Goal: Task Accomplishment & Management: Manage account settings

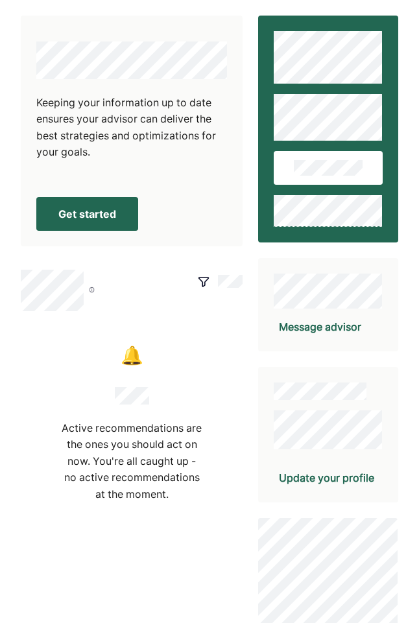
click at [107, 216] on button "Get started" at bounding box center [87, 214] width 102 height 34
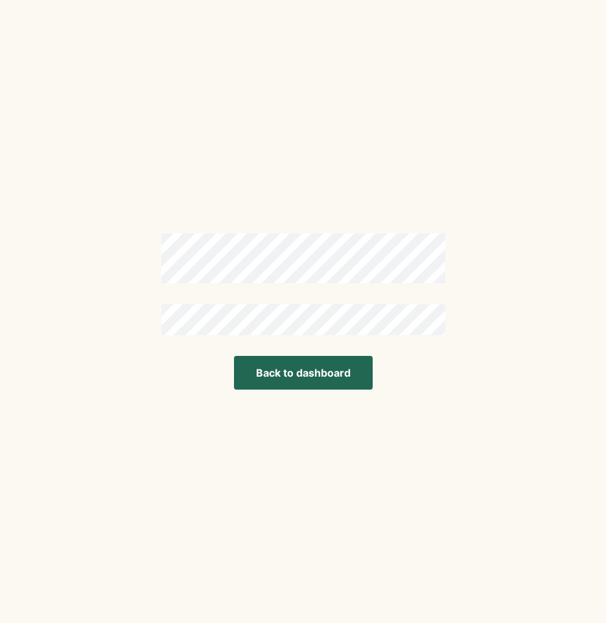
click at [345, 366] on button "Back to dashboard" at bounding box center [303, 373] width 139 height 34
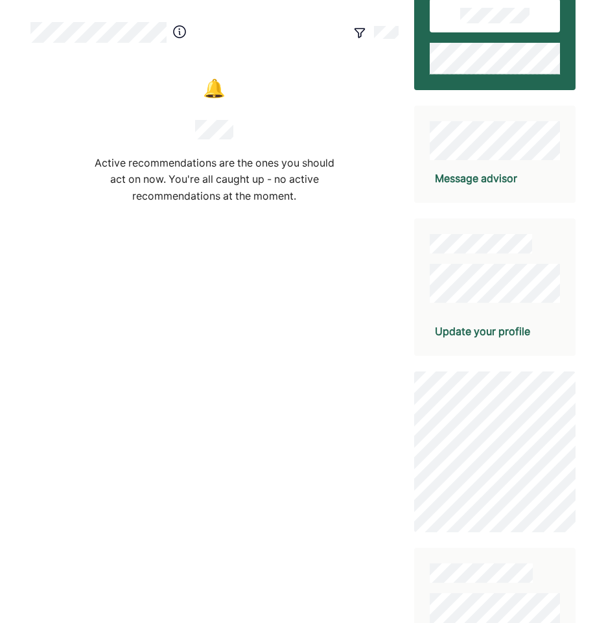
scroll to position [153, 0]
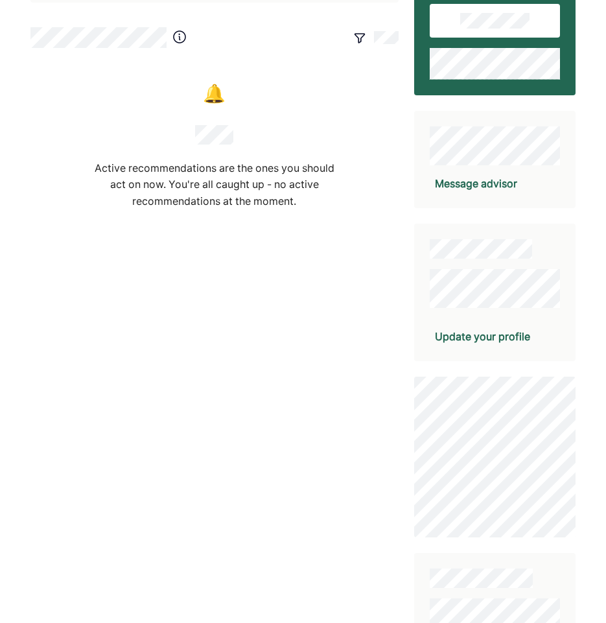
click at [418, 344] on div "Update your profile" at bounding box center [495, 337] width 131 height 17
click at [418, 339] on div "Update your profile" at bounding box center [482, 337] width 95 height 16
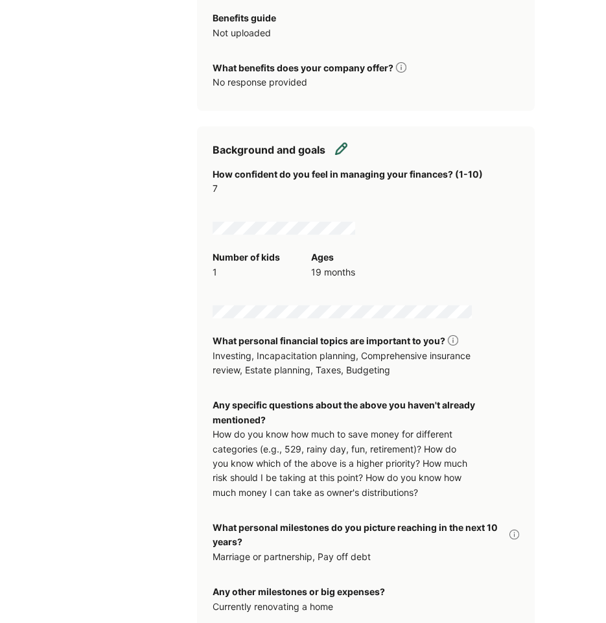
scroll to position [1492, 0]
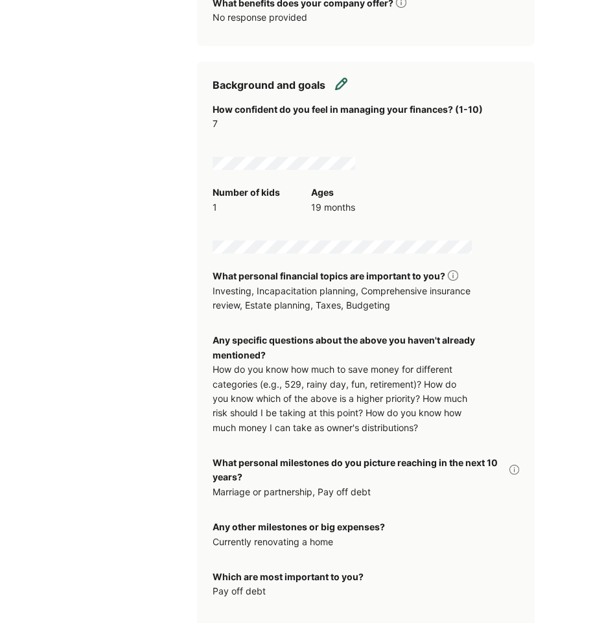
click at [342, 77] on img at bounding box center [341, 83] width 13 height 13
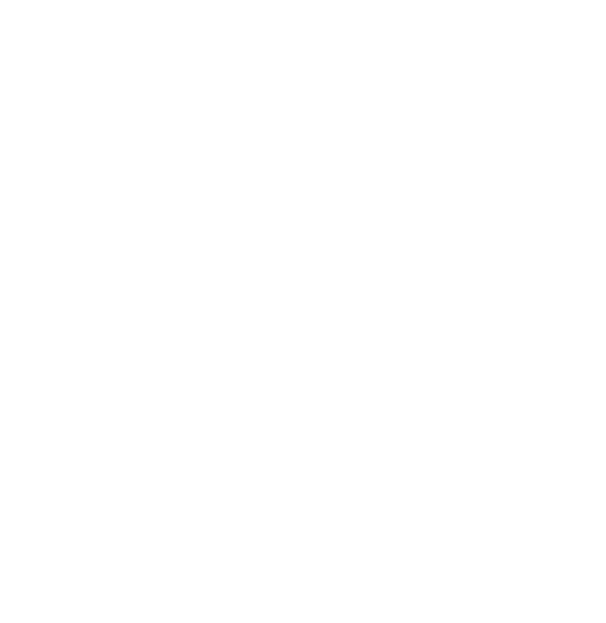
scroll to position [0, 0]
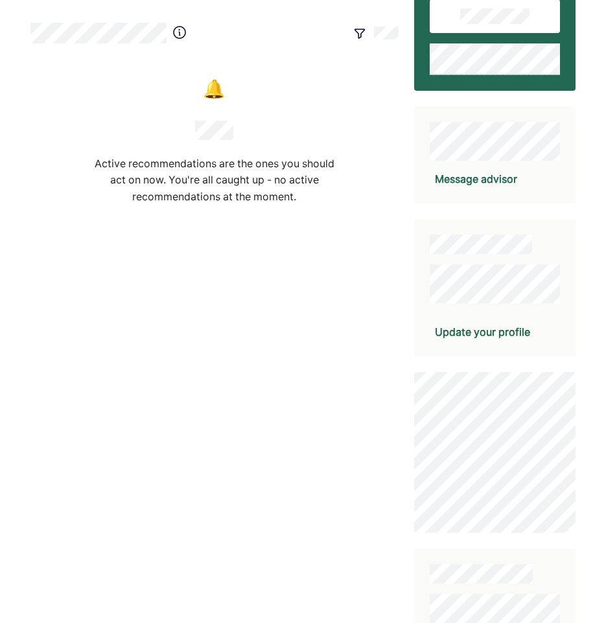
scroll to position [195, 0]
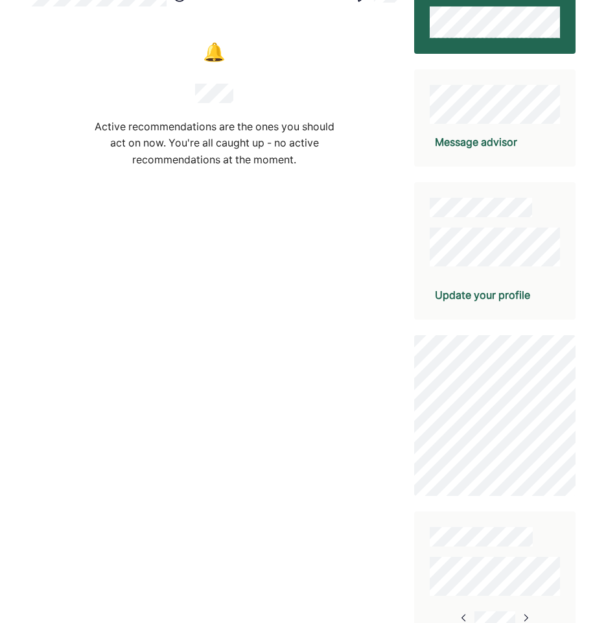
click at [468, 302] on div "Update your profile" at bounding box center [482, 295] width 95 height 16
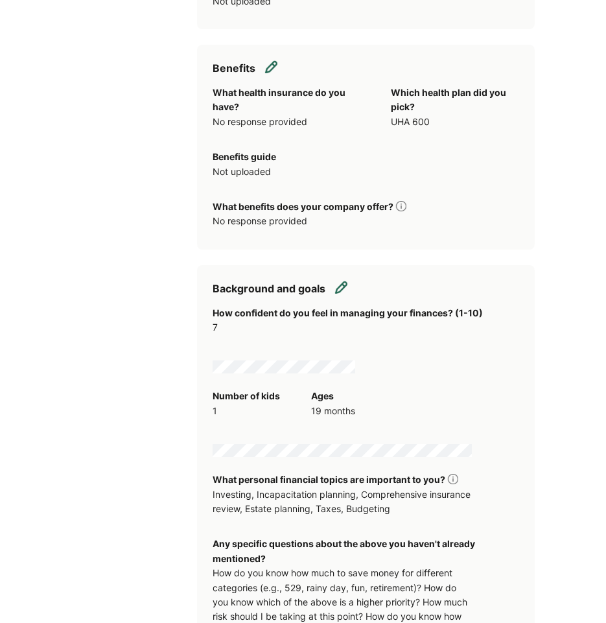
scroll to position [1297, 0]
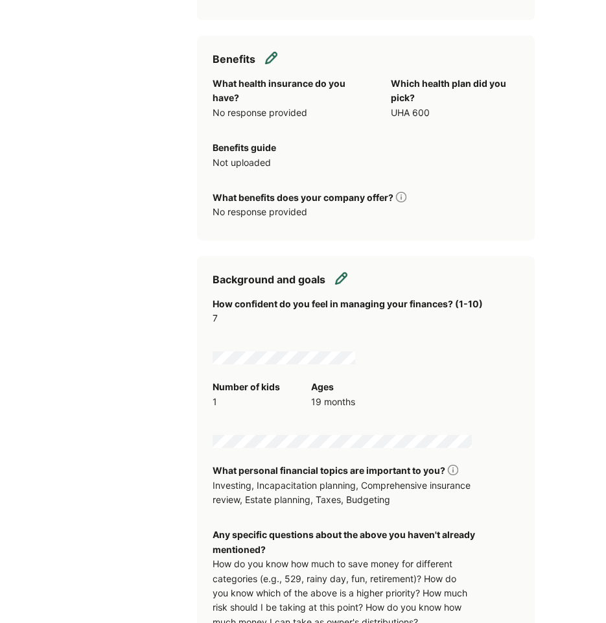
click at [342, 272] on img at bounding box center [341, 278] width 13 height 13
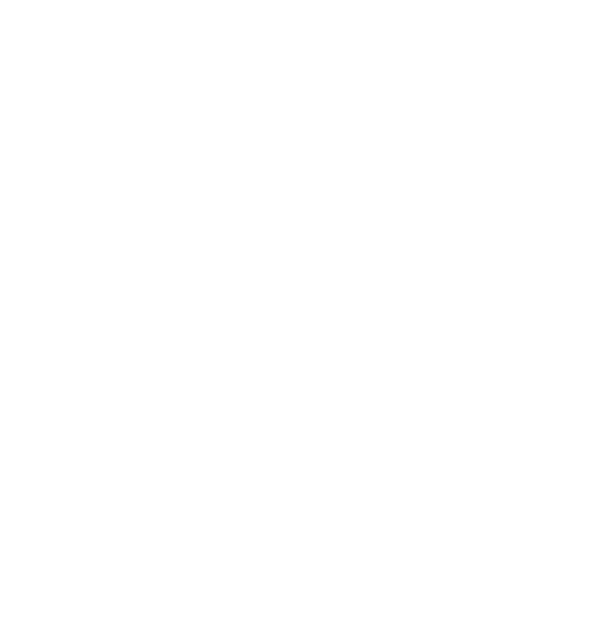
scroll to position [0, 0]
